Goal: Information Seeking & Learning: Learn about a topic

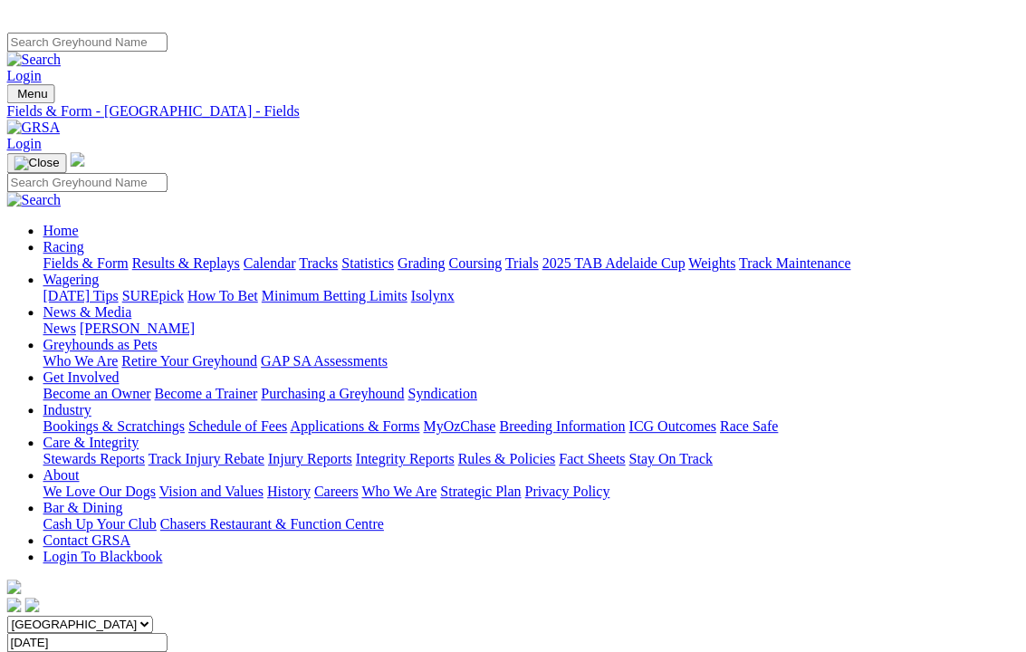
scroll to position [0, 47]
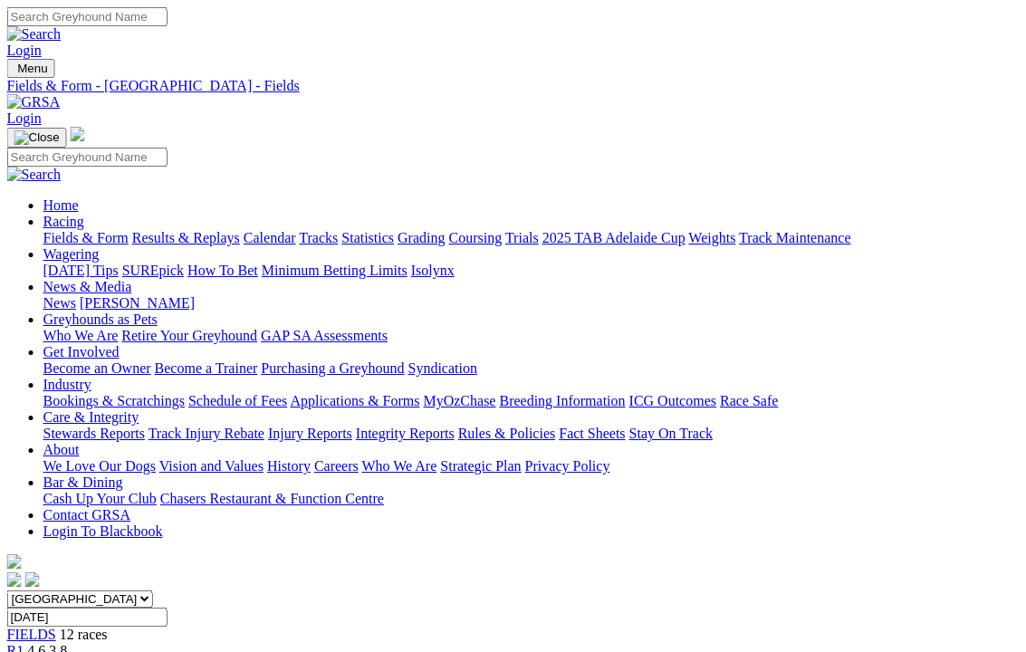
click at [61, 94] on img at bounding box center [33, 102] width 53 height 16
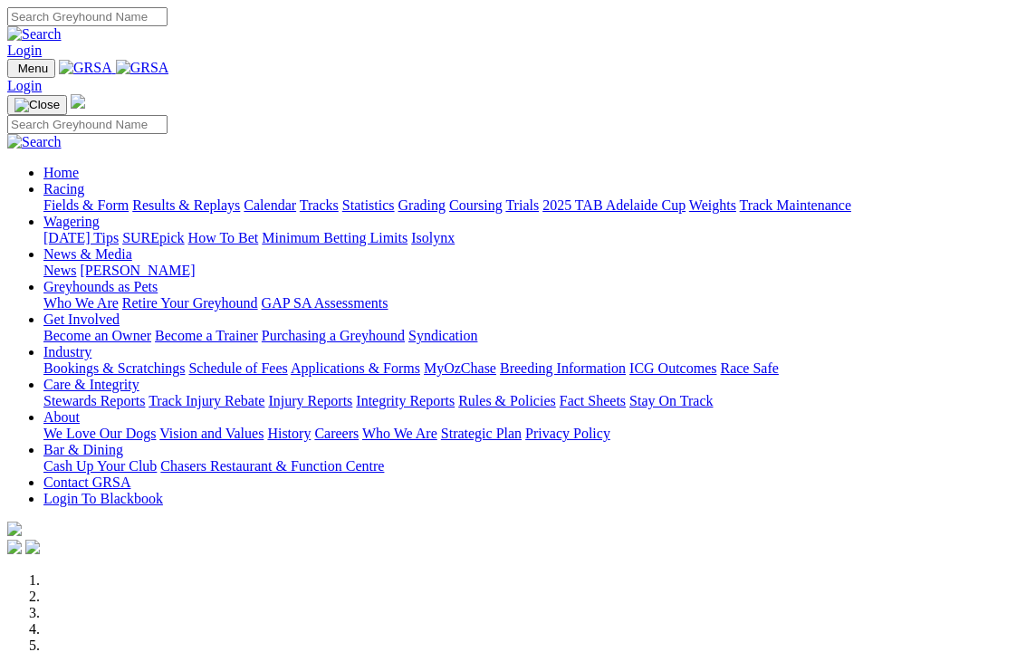
scroll to position [524, 0]
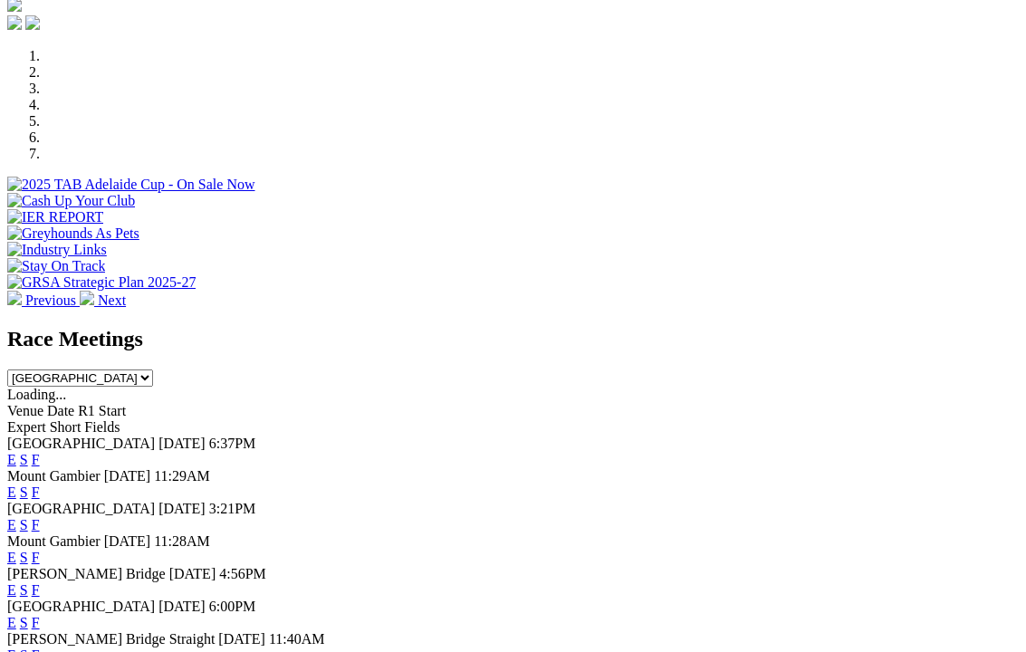
click at [40, 517] on link "F" at bounding box center [36, 524] width 8 height 15
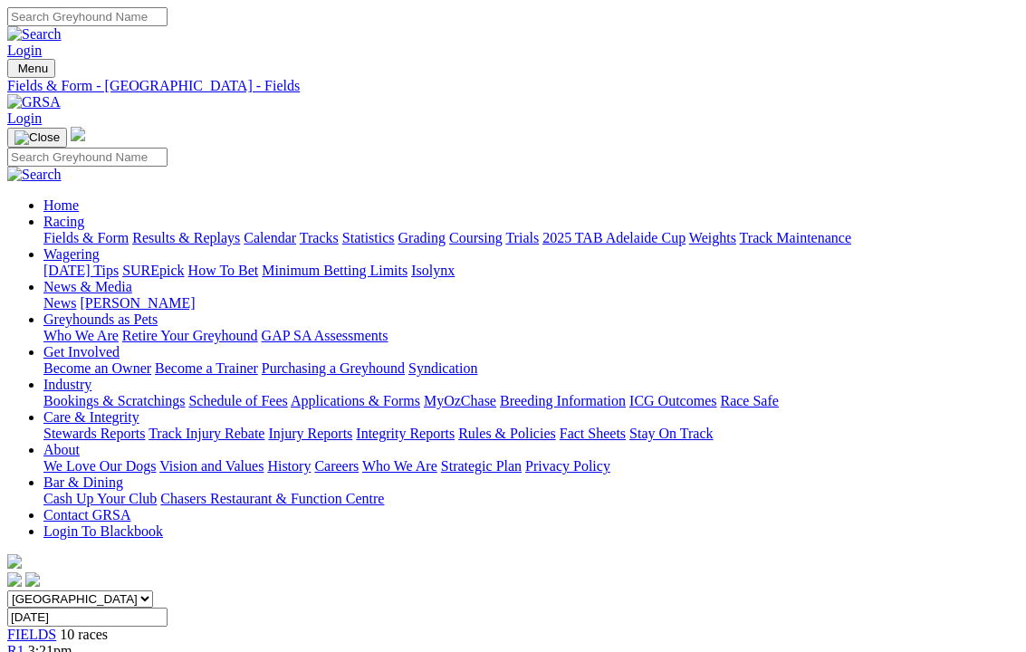
click at [84, 214] on link "Racing" at bounding box center [63, 221] width 41 height 15
click at [102, 230] on link "Fields & Form" at bounding box center [85, 237] width 85 height 15
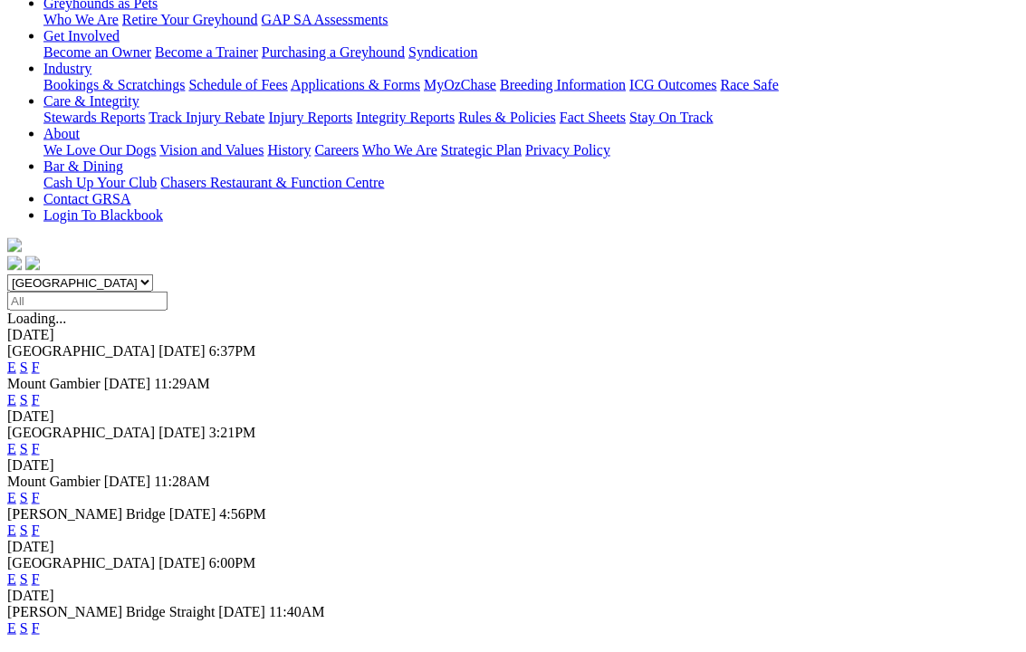
scroll to position [317, 0]
click at [40, 570] on link "F" at bounding box center [36, 577] width 8 height 15
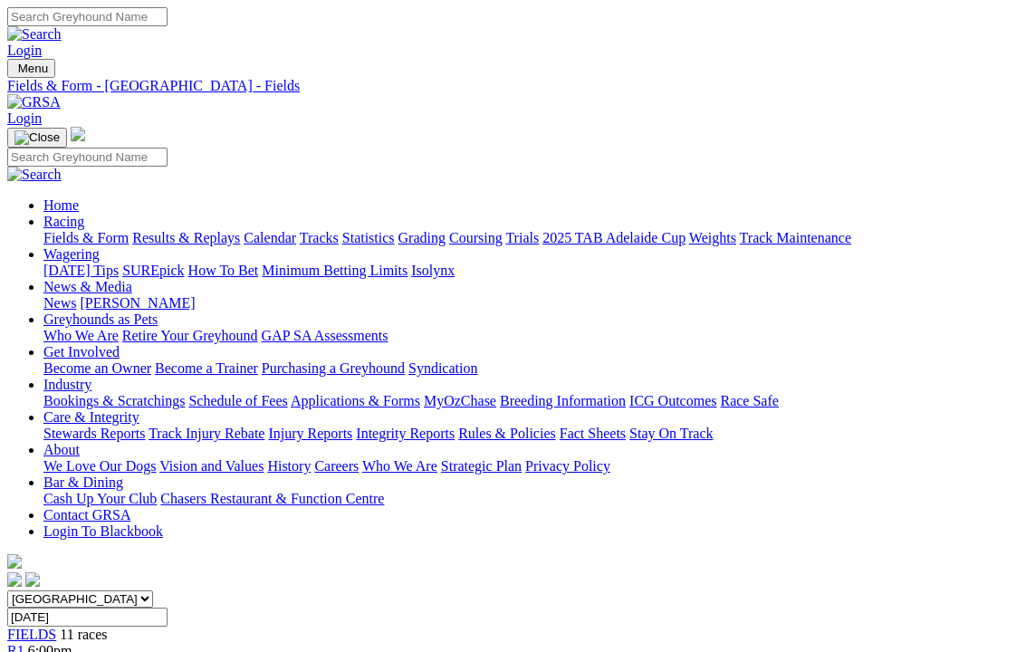
click at [296, 230] on link "Calendar" at bounding box center [270, 237] width 53 height 15
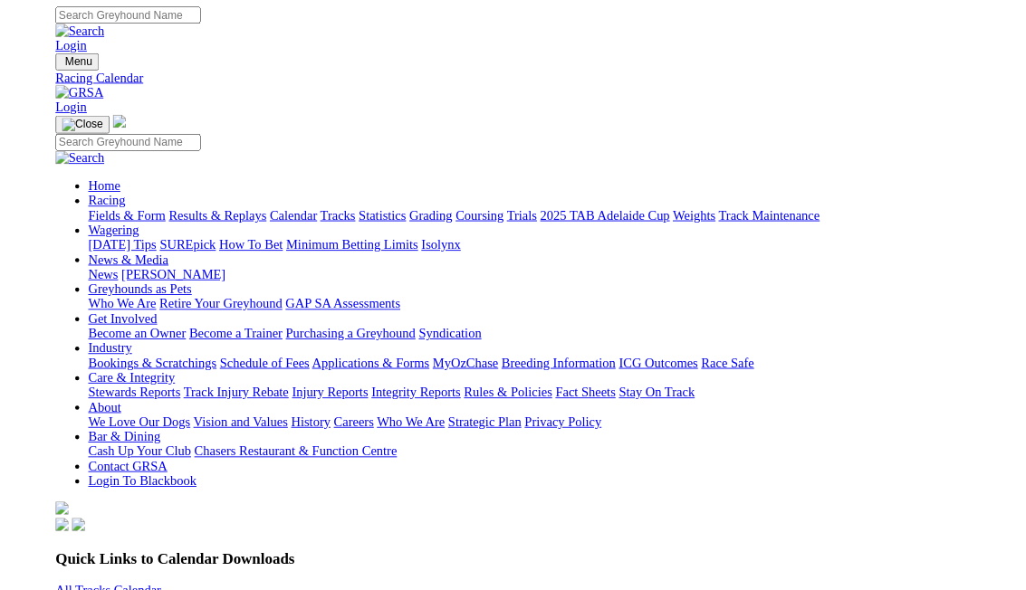
scroll to position [62, 0]
